Goal: Task Accomplishment & Management: Manage account settings

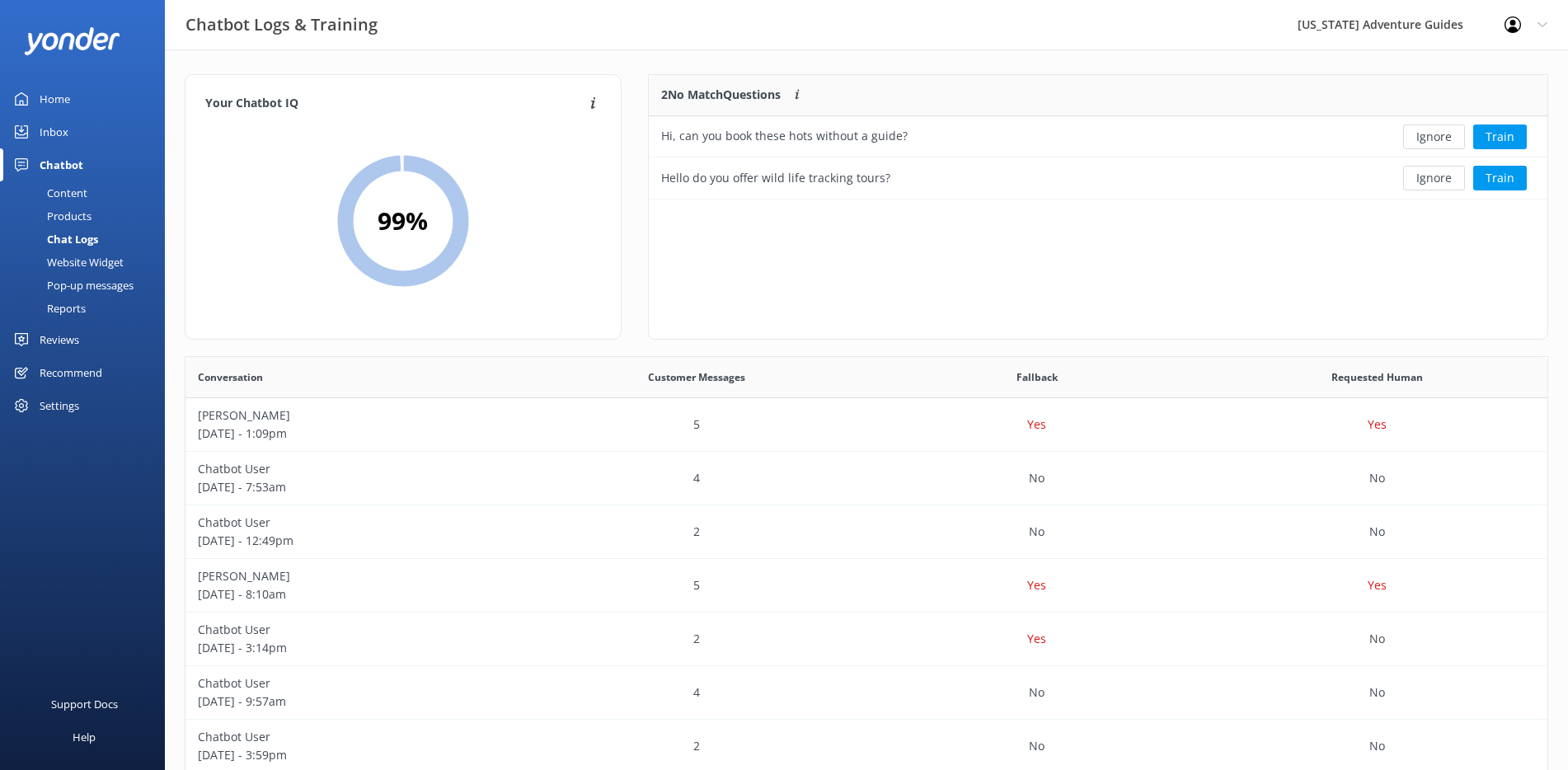
scroll to position [565, 1349]
click at [60, 192] on div "Content" at bounding box center [48, 193] width 77 height 23
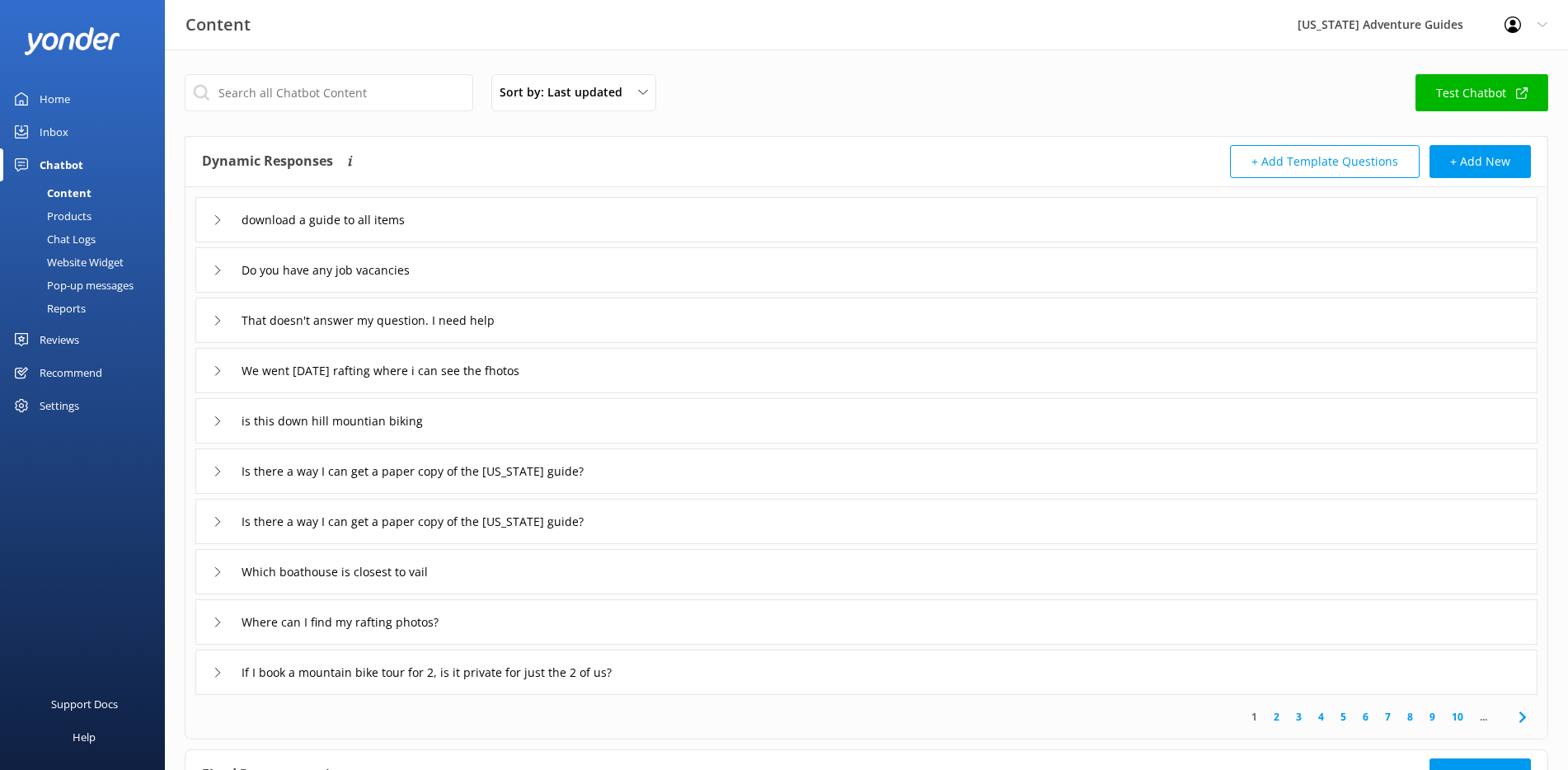
click at [220, 614] on div "Where can I find my rafting photos?" at bounding box center [337, 621] width 250 height 27
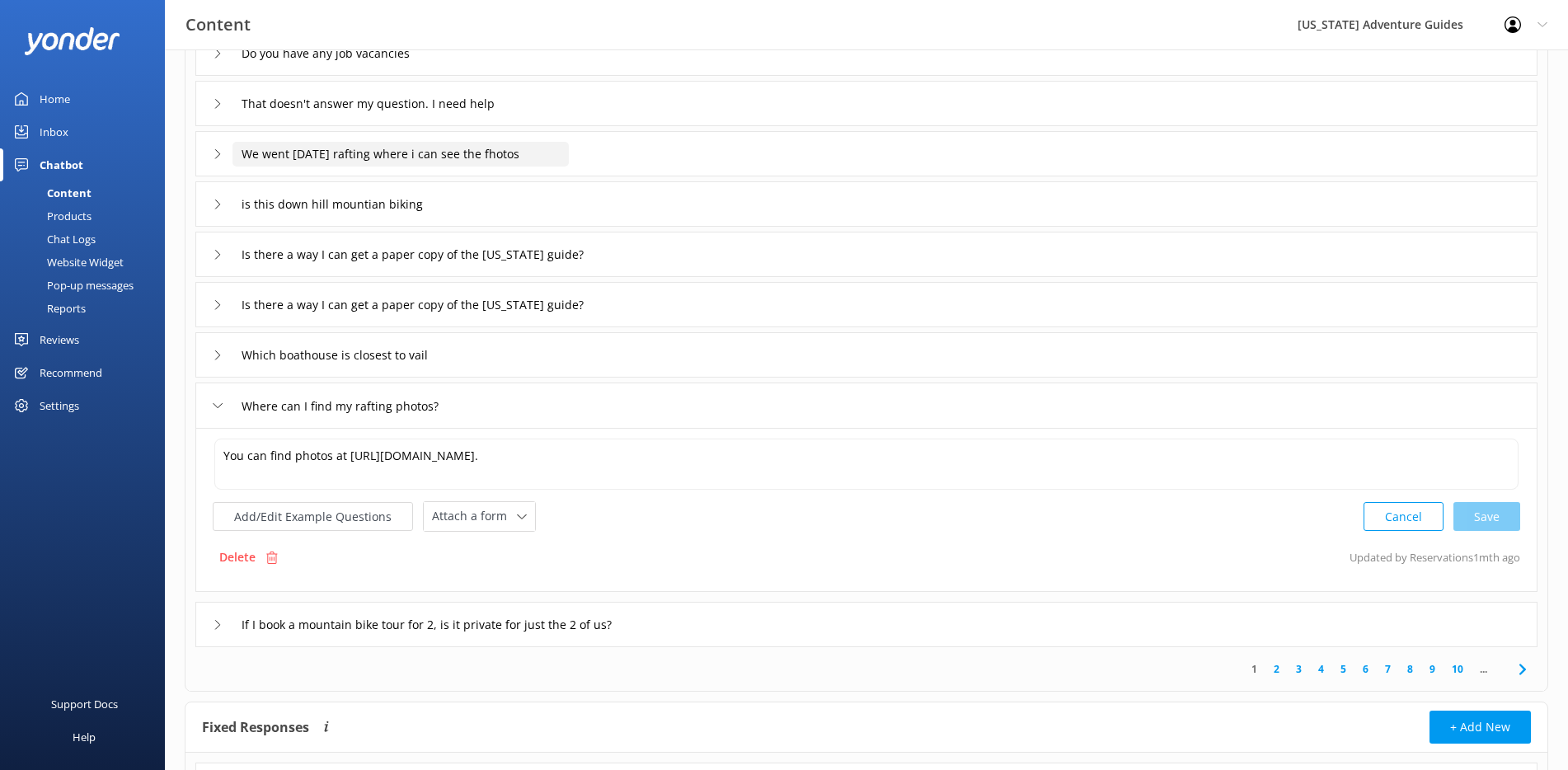
scroll to position [222, 0]
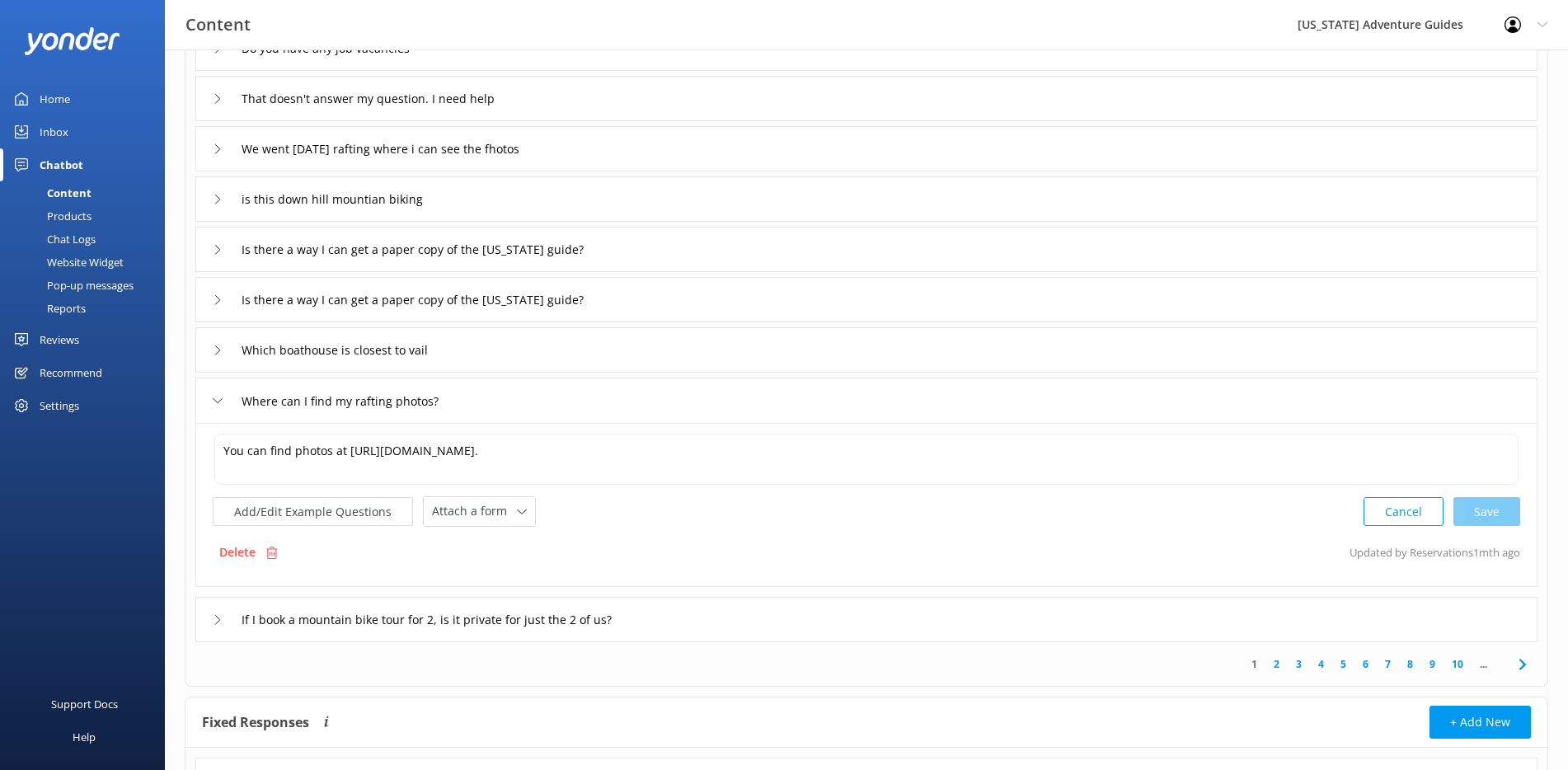
click at [212, 299] on icon at bounding box center [217, 300] width 10 height 10
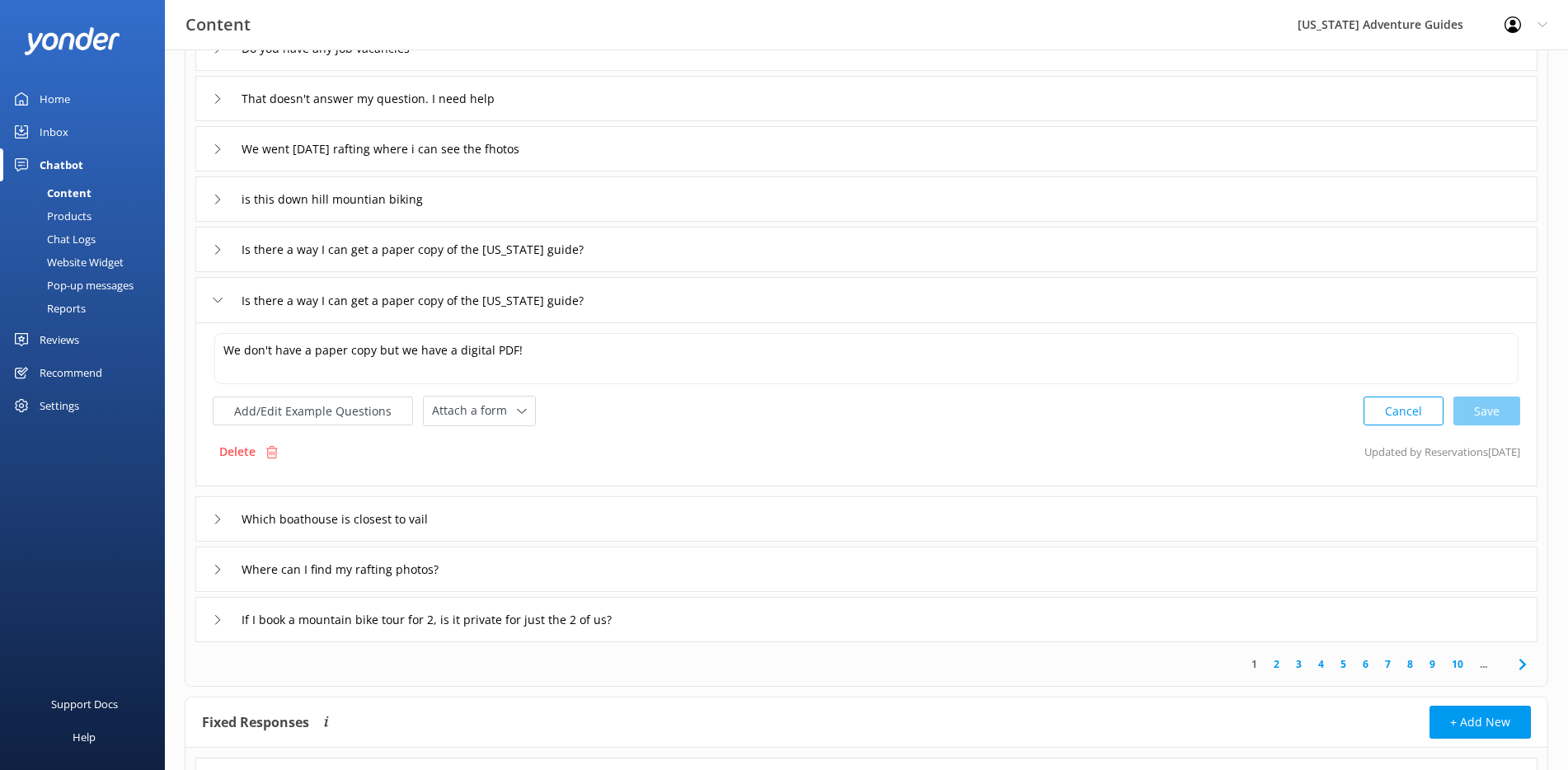
click at [222, 247] on icon at bounding box center [217, 250] width 10 height 10
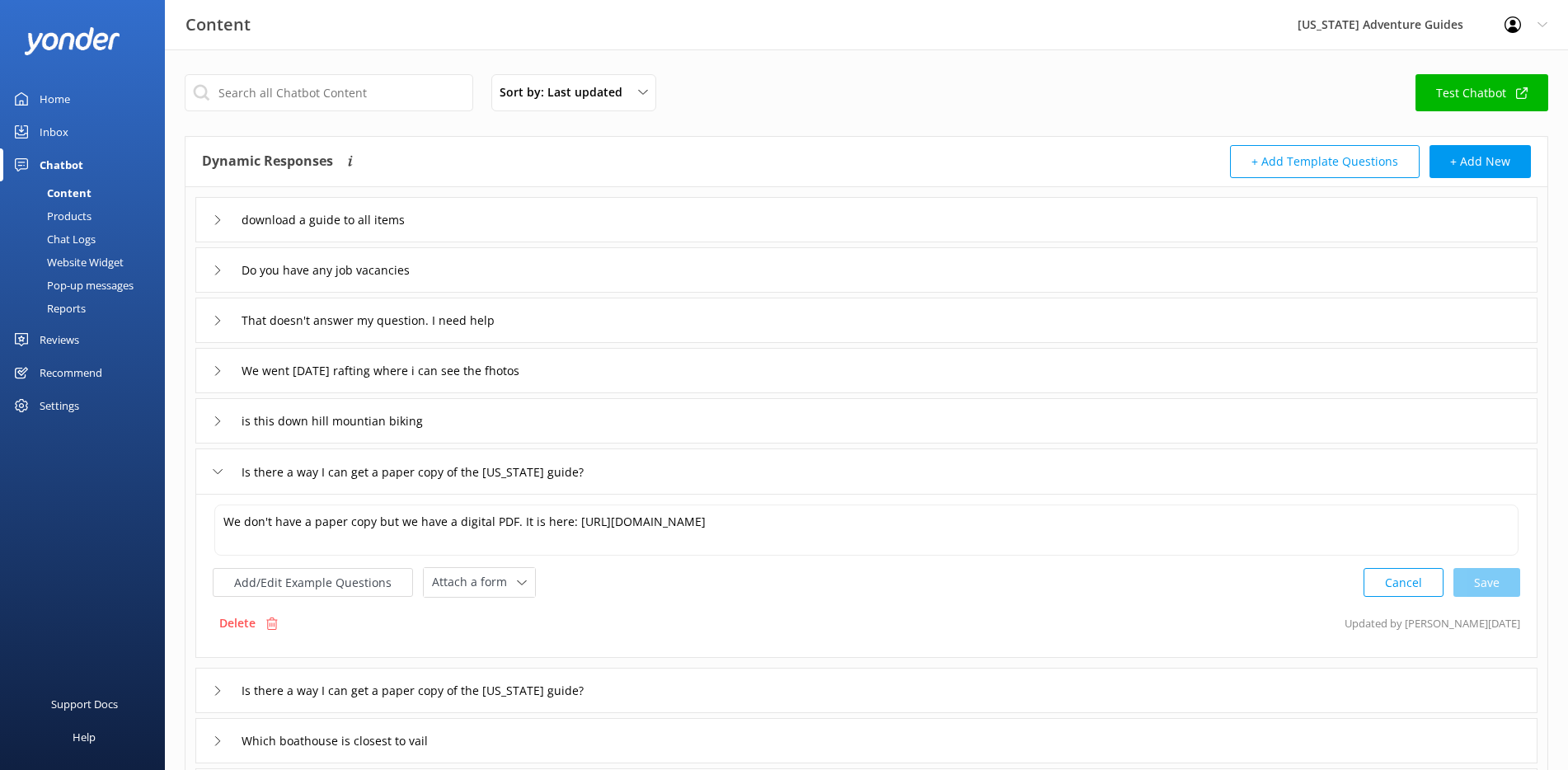
click at [220, 220] on icon at bounding box center [217, 220] width 10 height 10
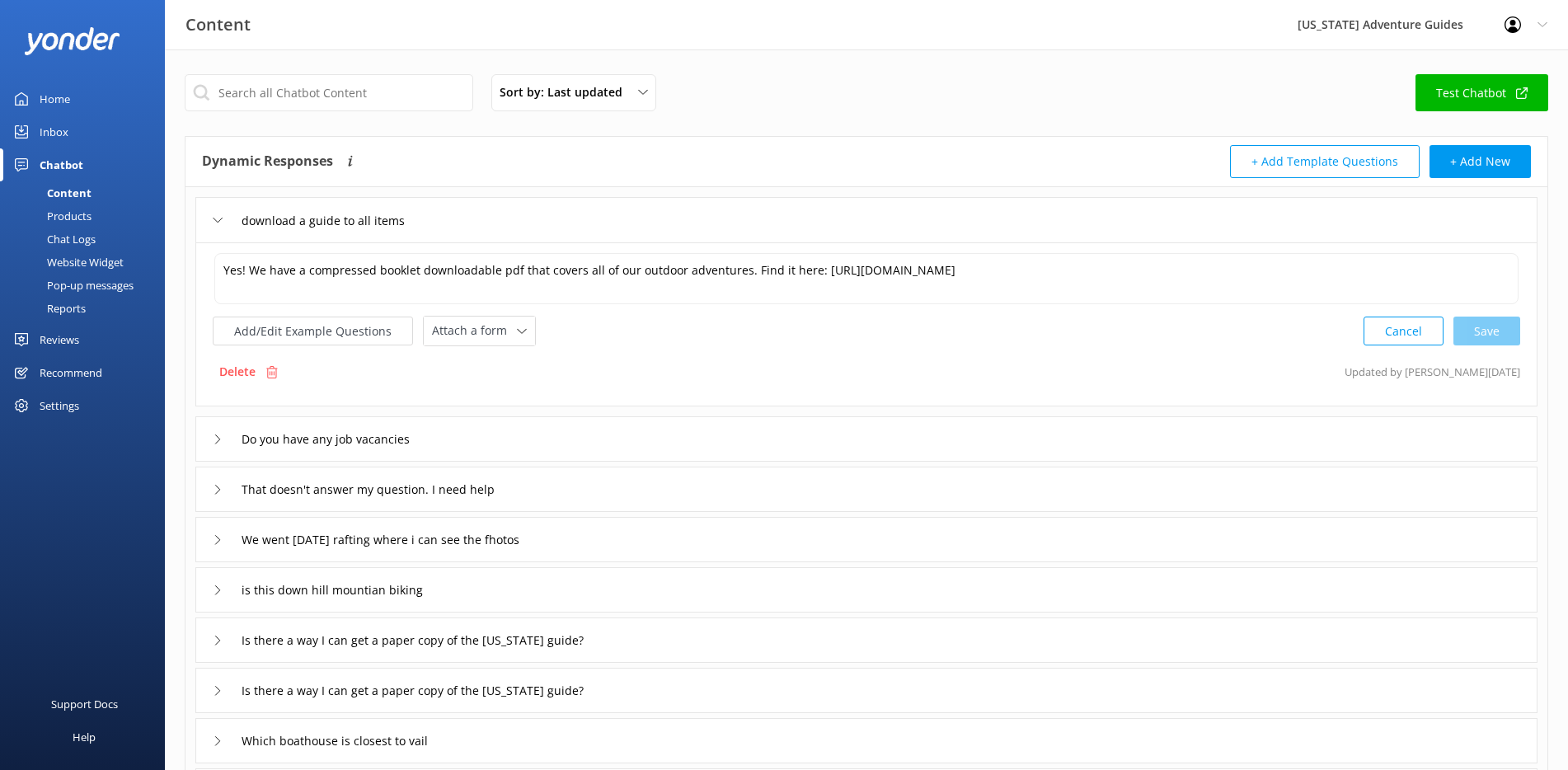
click at [217, 440] on icon at bounding box center [217, 439] width 10 height 10
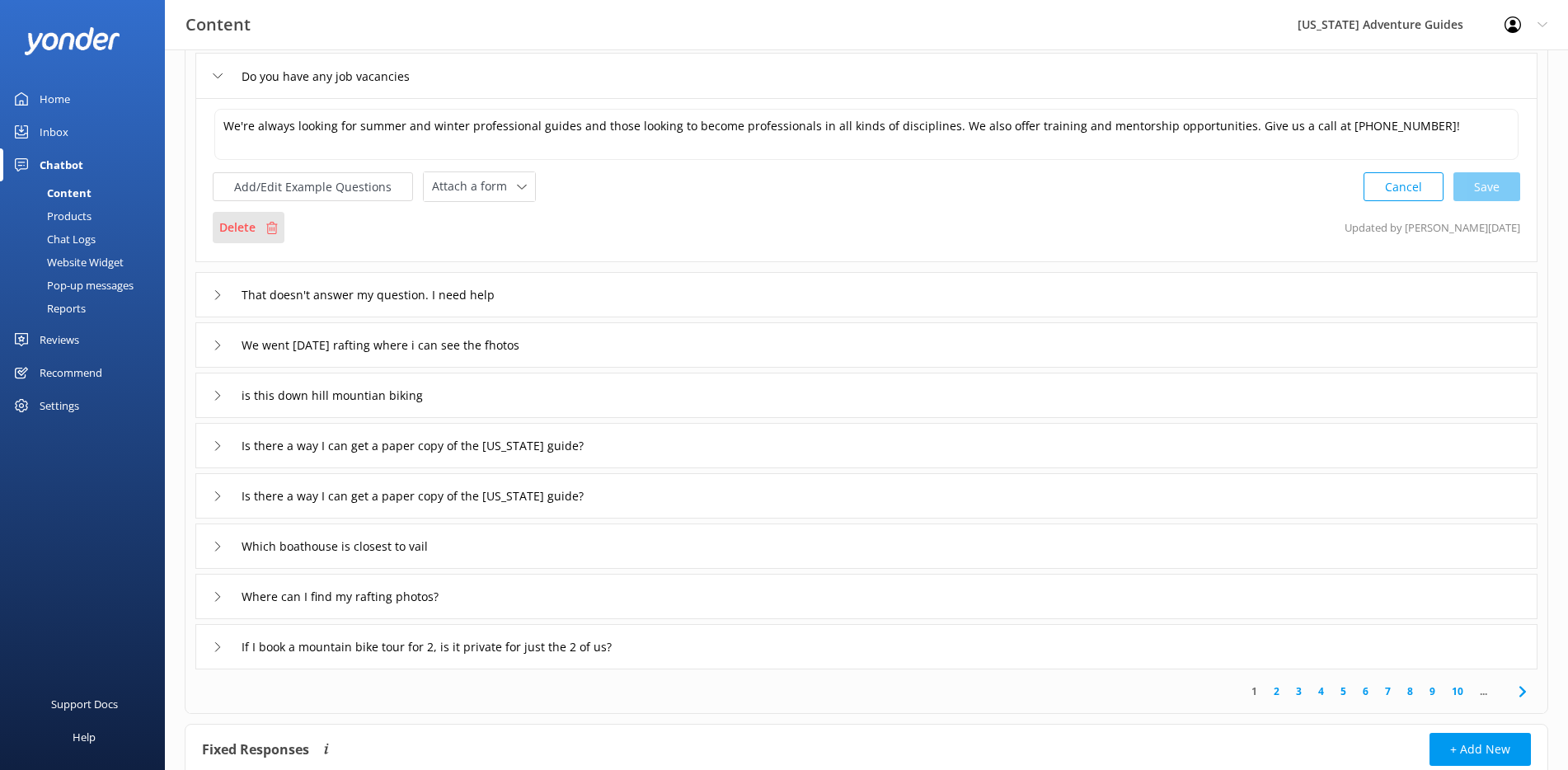
scroll to position [206, 0]
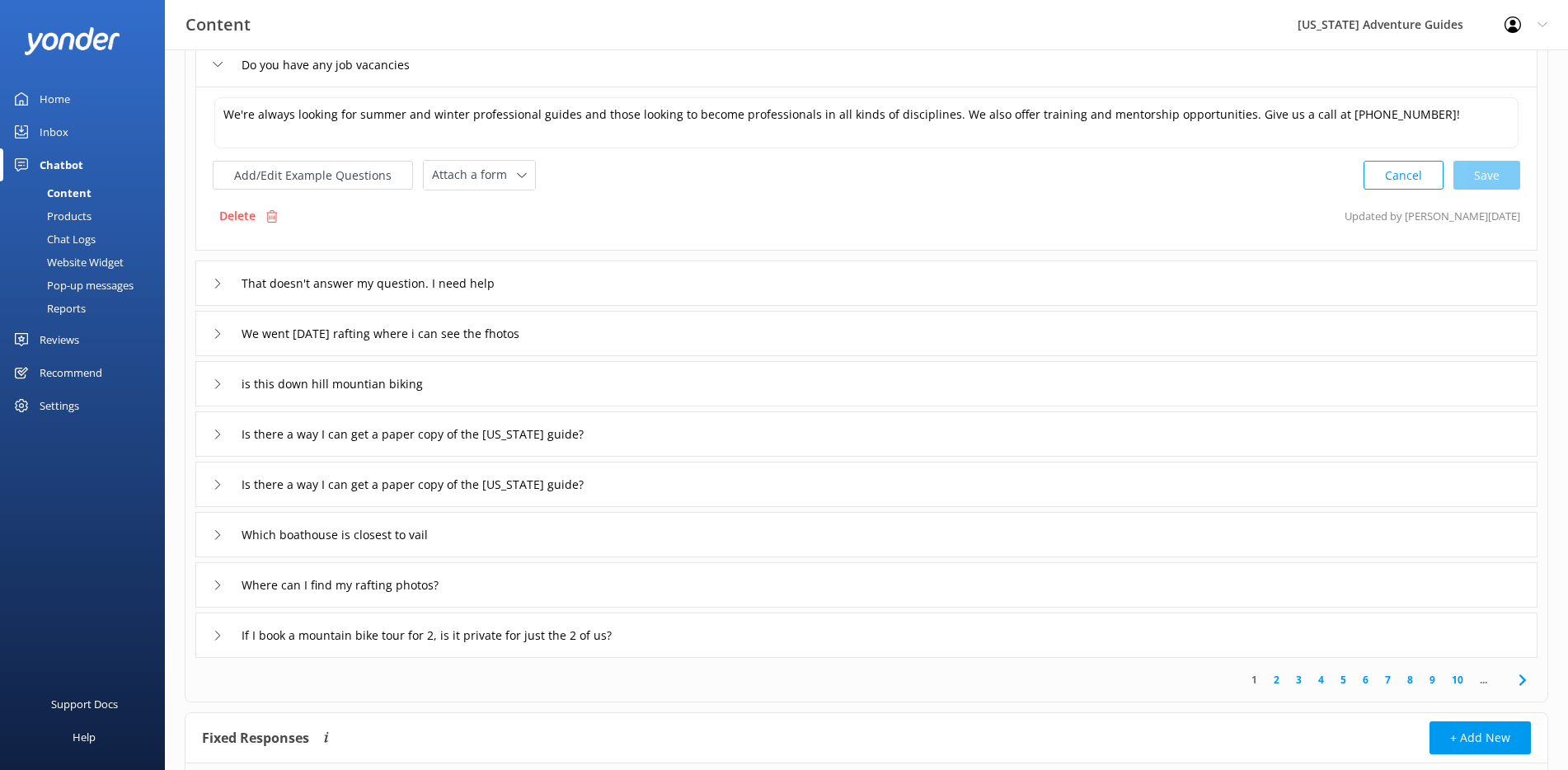
click at [216, 390] on div "is this down hill mountian biking" at bounding box center [331, 384] width 237 height 27
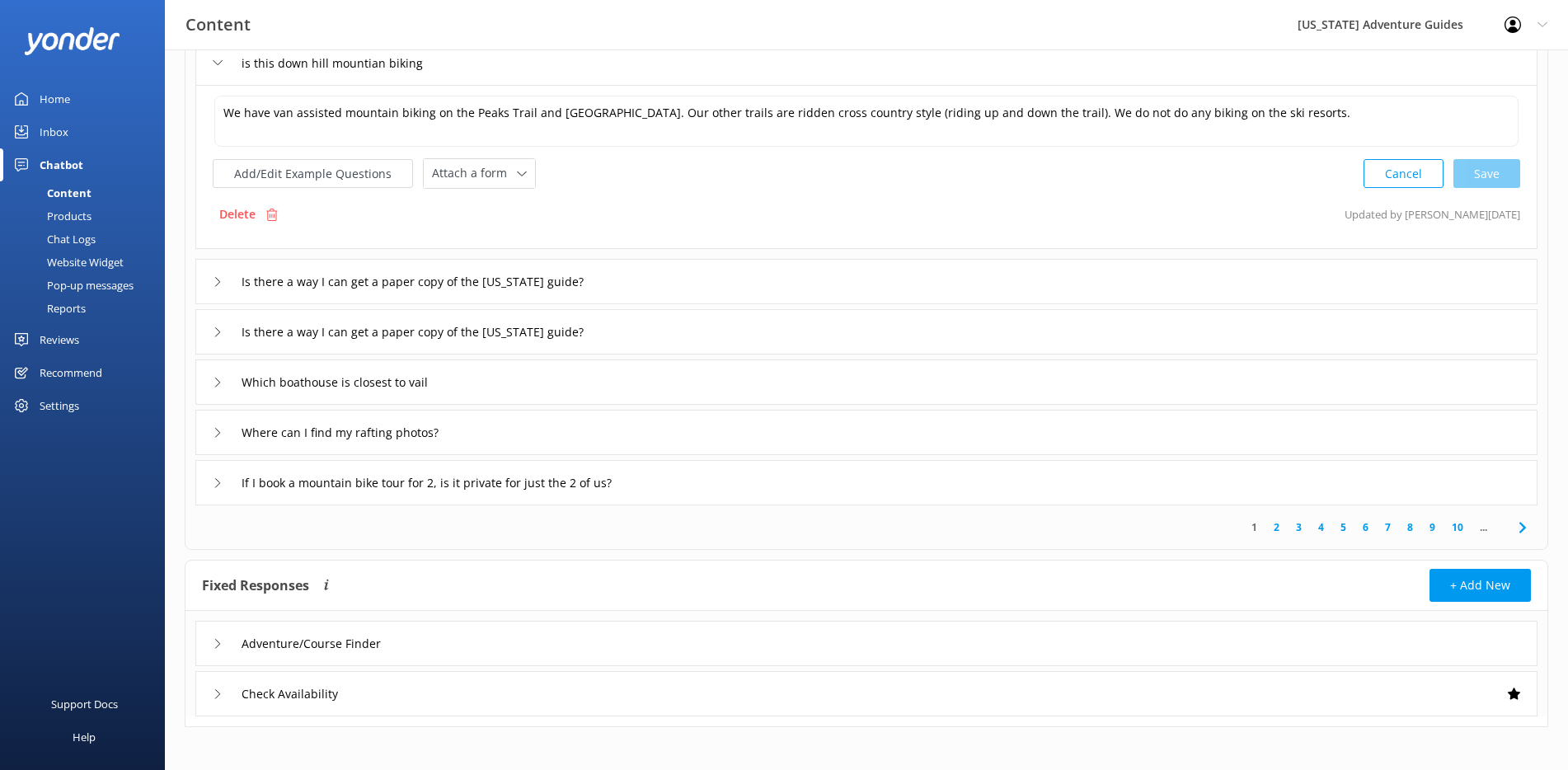
scroll to position [365, 0]
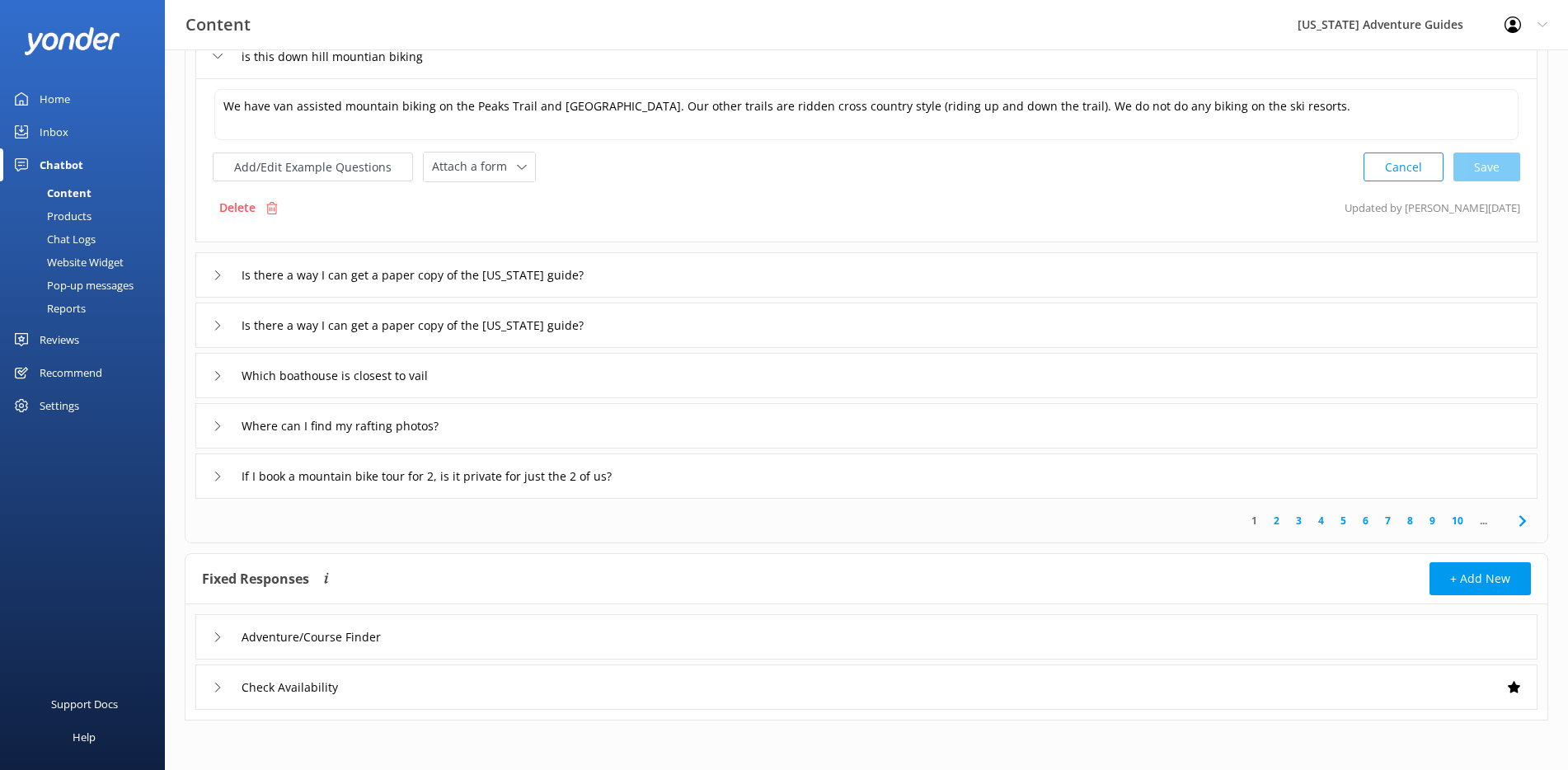
click at [210, 637] on div "Adventure/Course Finder" at bounding box center [867, 637] width 1343 height 46
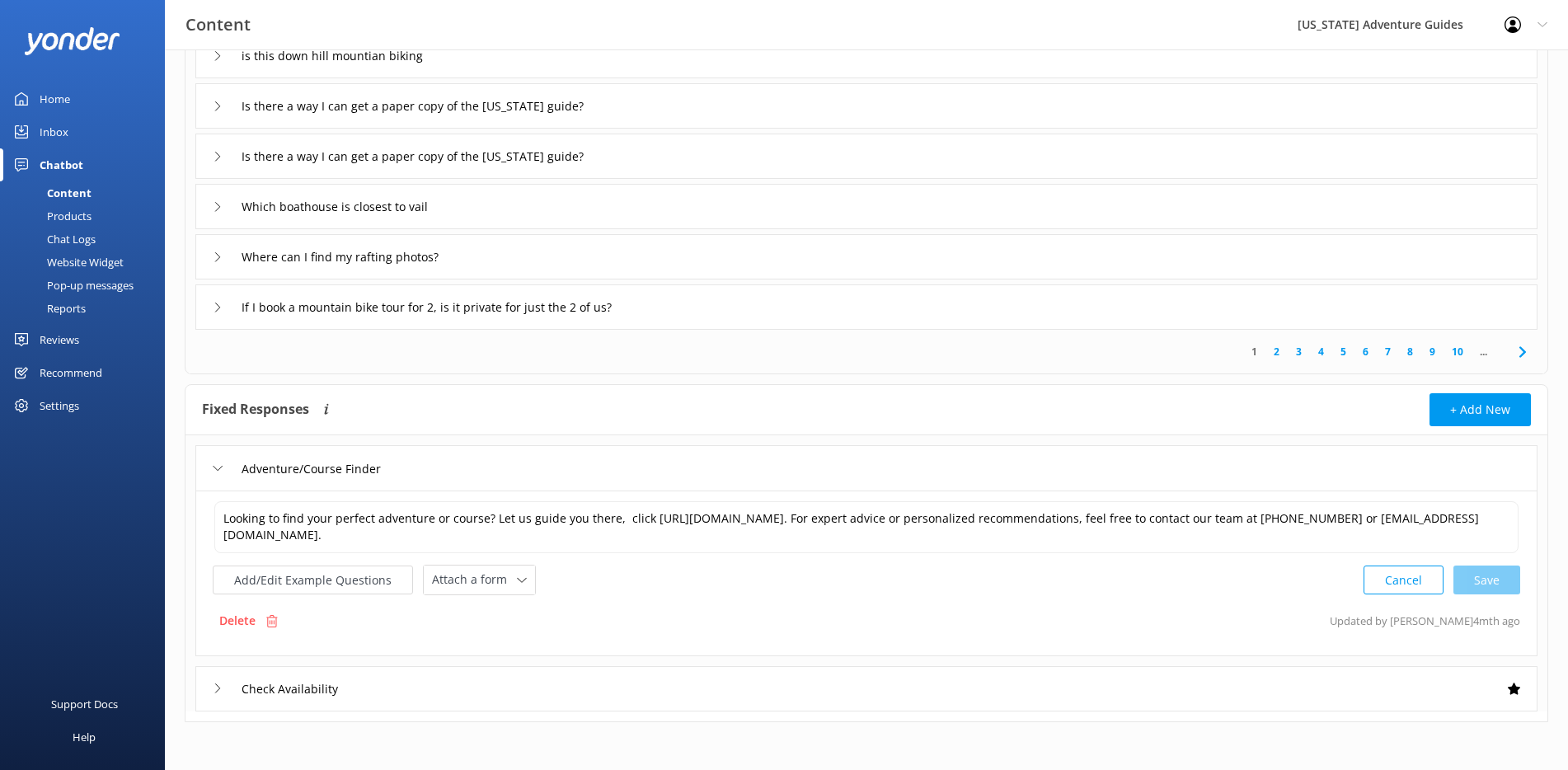
scroll to position [367, 0]
click at [329, 479] on input "Check Availability" at bounding box center [318, 466] width 171 height 25
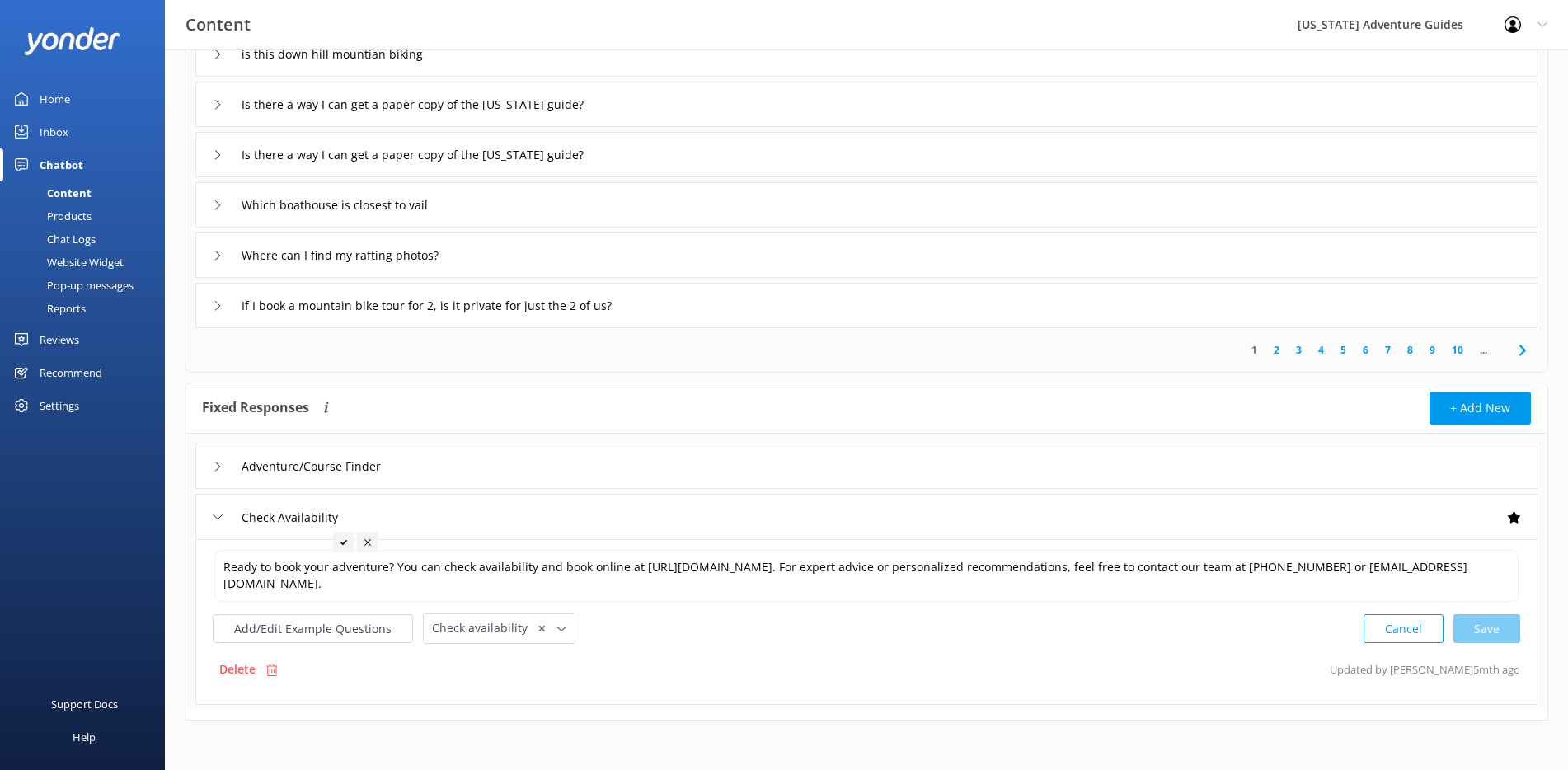
click at [101, 287] on div "Pop-up messages" at bounding box center [72, 285] width 124 height 23
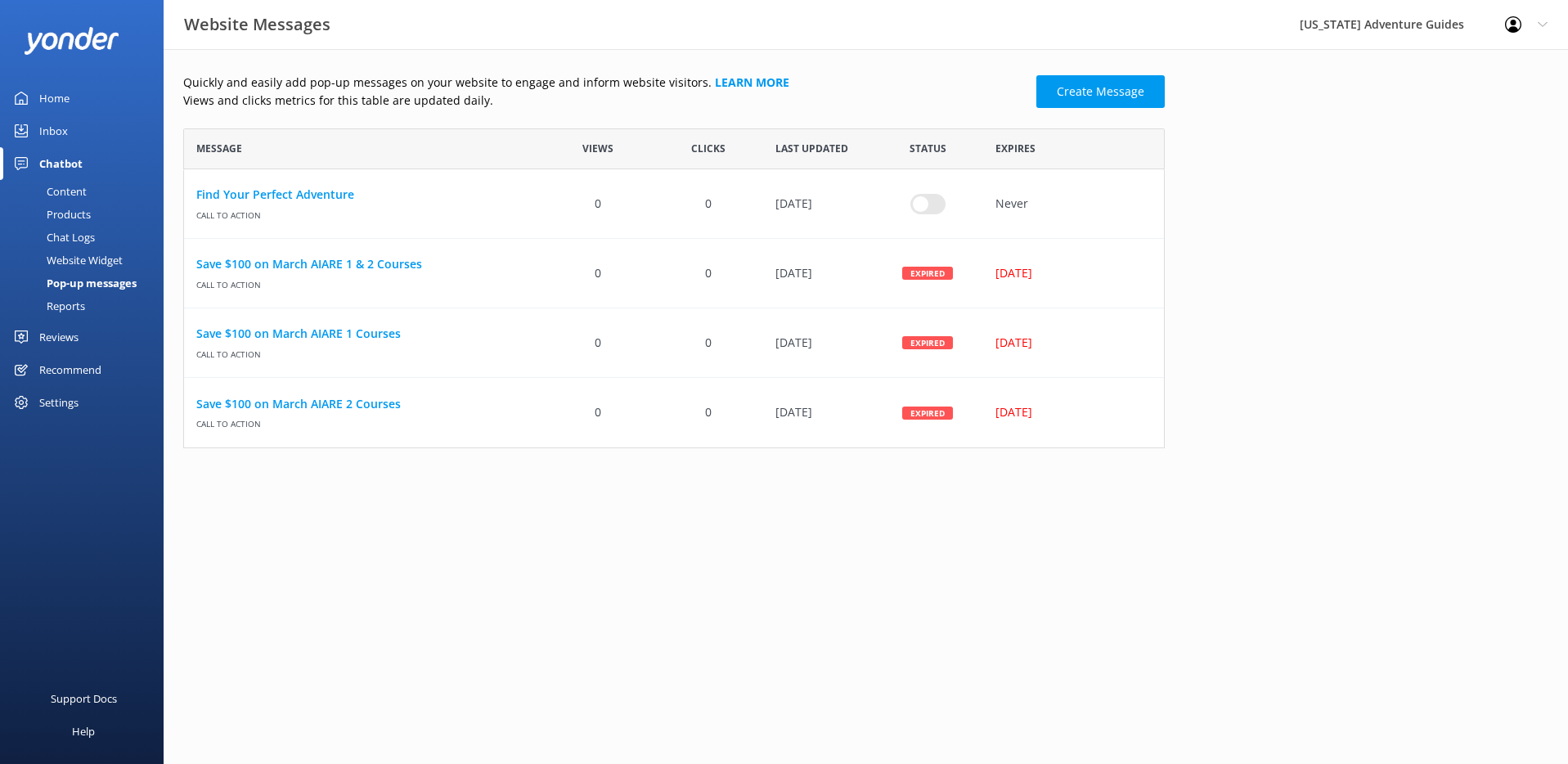
scroll to position [308, 969]
